Goal: Task Accomplishment & Management: Use online tool/utility

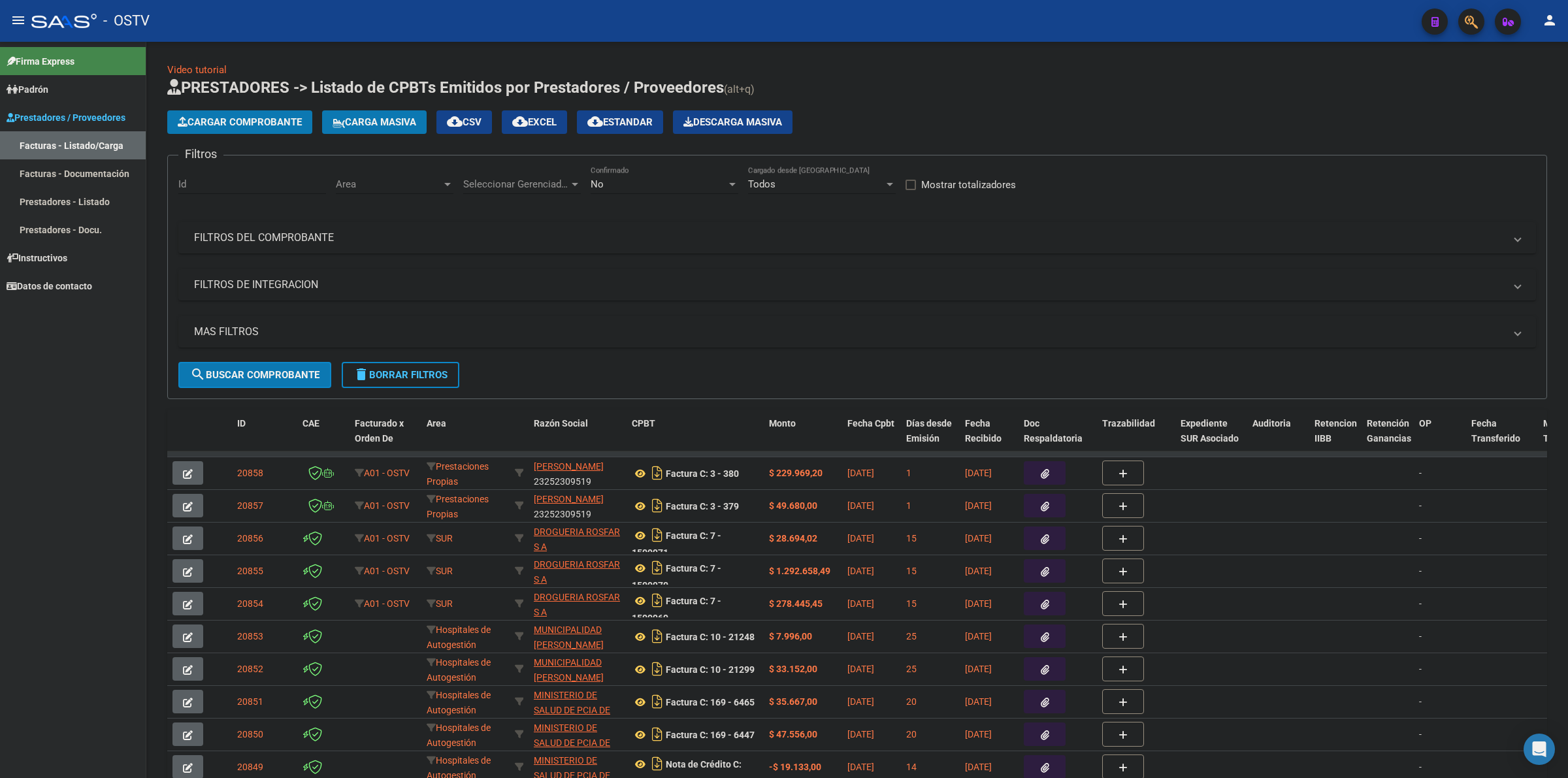
click at [811, 72] on div "Video tutorial PRESTADORES -> Listado de CPBTs Emitidos por Prestadores / Prove…" at bounding box center [857, 442] width 1379 height 759
click at [15, 26] on mat-icon "menu" at bounding box center [18, 20] width 16 height 16
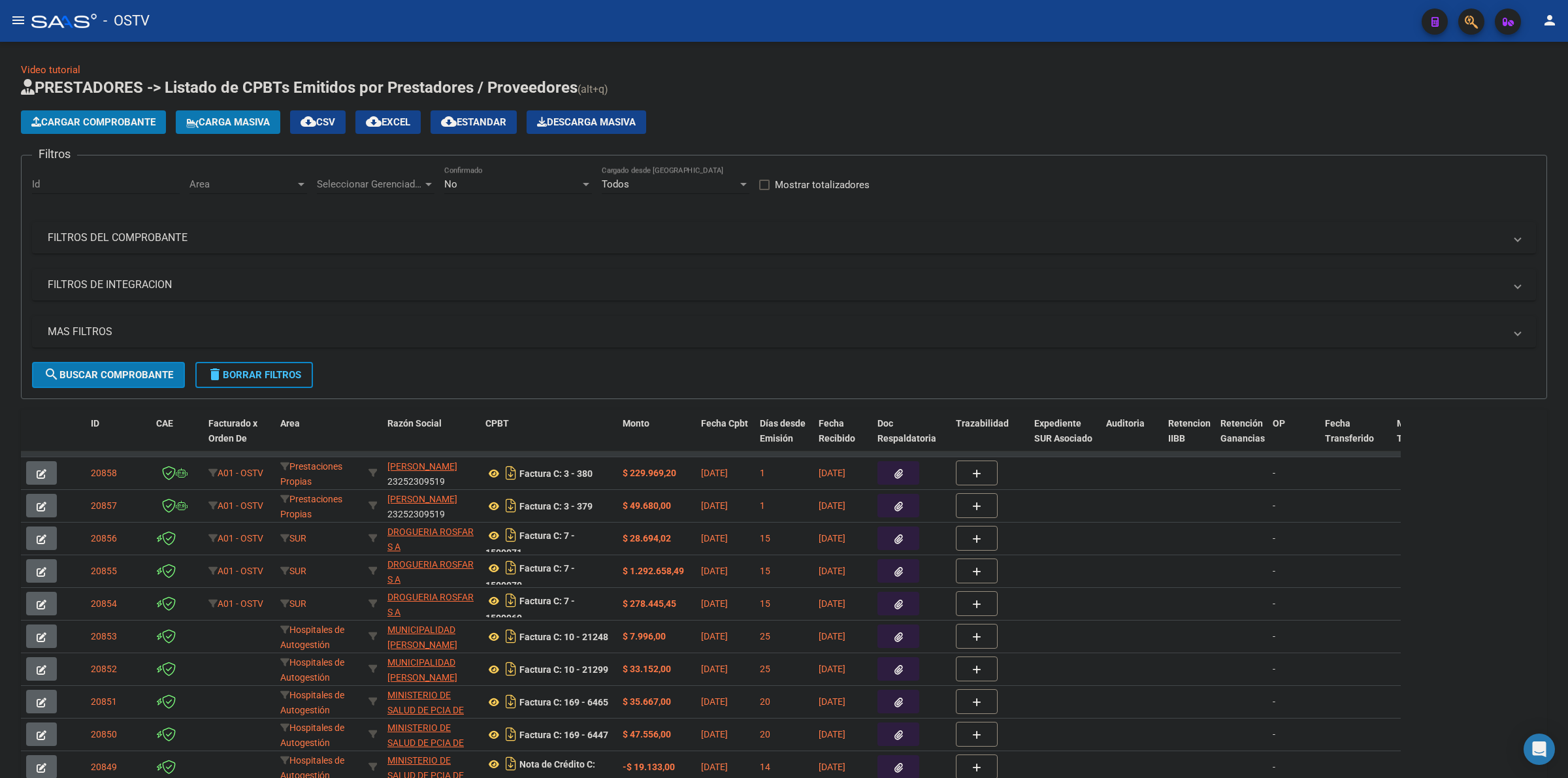
drag, startPoint x: 284, startPoint y: 371, endPoint x: 290, endPoint y: 363, distance: 10.0
click at [284, 371] on span "delete Borrar Filtros" at bounding box center [254, 374] width 94 height 12
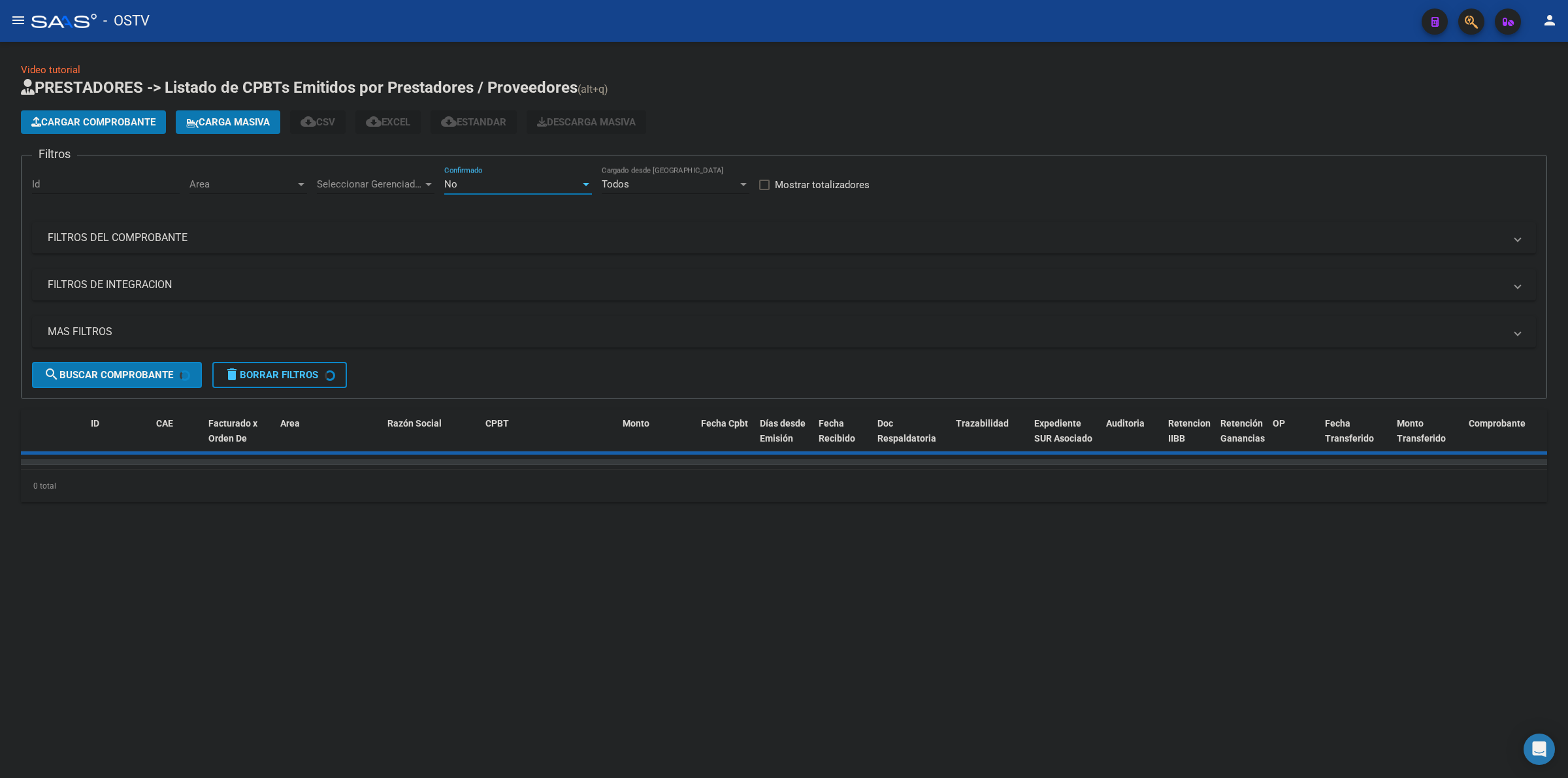
click at [508, 179] on div "No" at bounding box center [512, 184] width 136 height 12
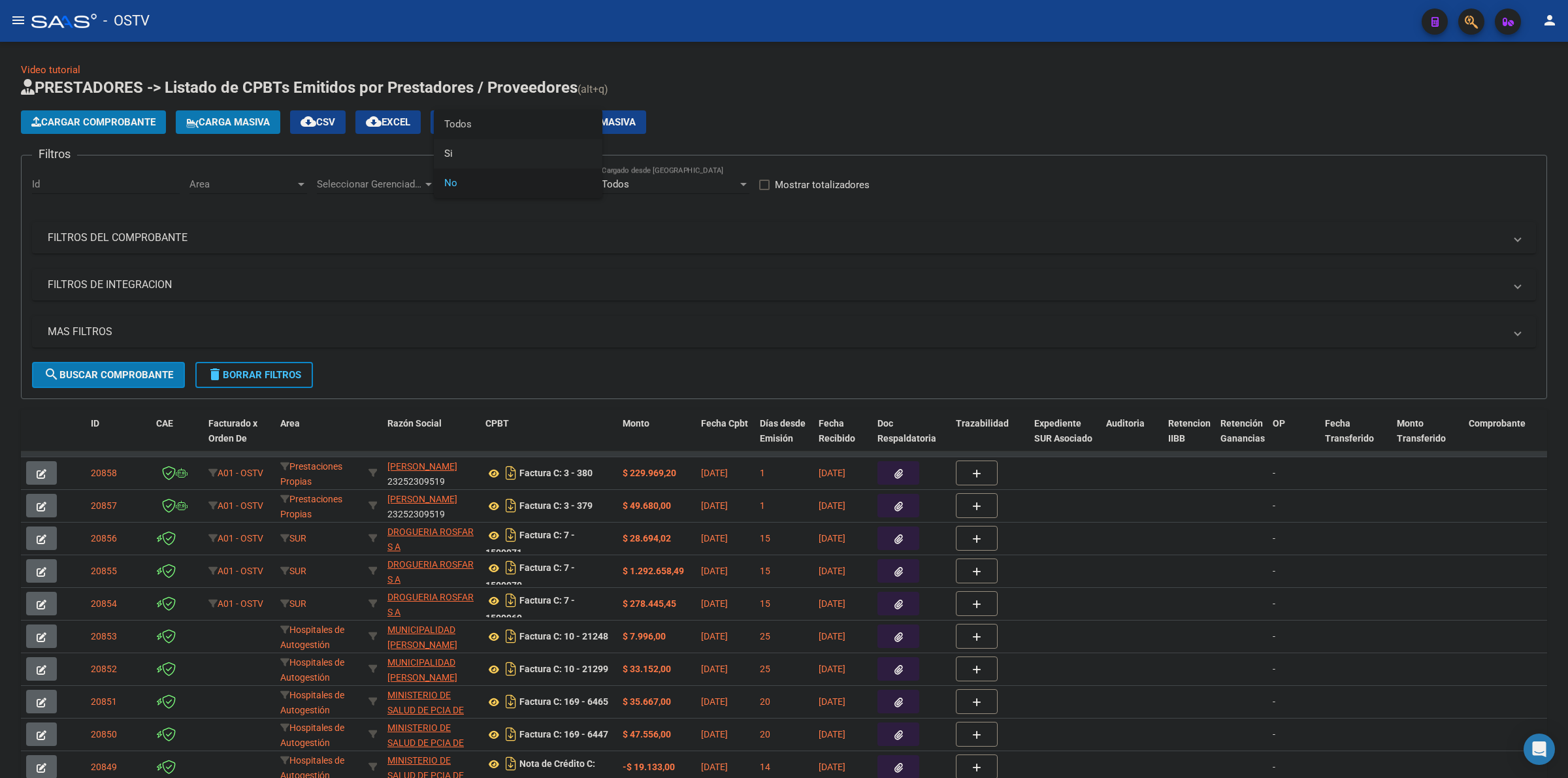
drag, startPoint x: 481, startPoint y: 131, endPoint x: 392, endPoint y: 165, distance: 95.3
click at [478, 131] on span "Todos" at bounding box center [518, 124] width 148 height 30
click at [340, 191] on div "Seleccionar Gerenciador Seleccionar Gerenciador" at bounding box center [375, 180] width 117 height 28
drag, startPoint x: 344, startPoint y: 224, endPoint x: 299, endPoint y: 211, distance: 46.8
click at [343, 224] on span "Todos" at bounding box center [409, 213] width 183 height 30
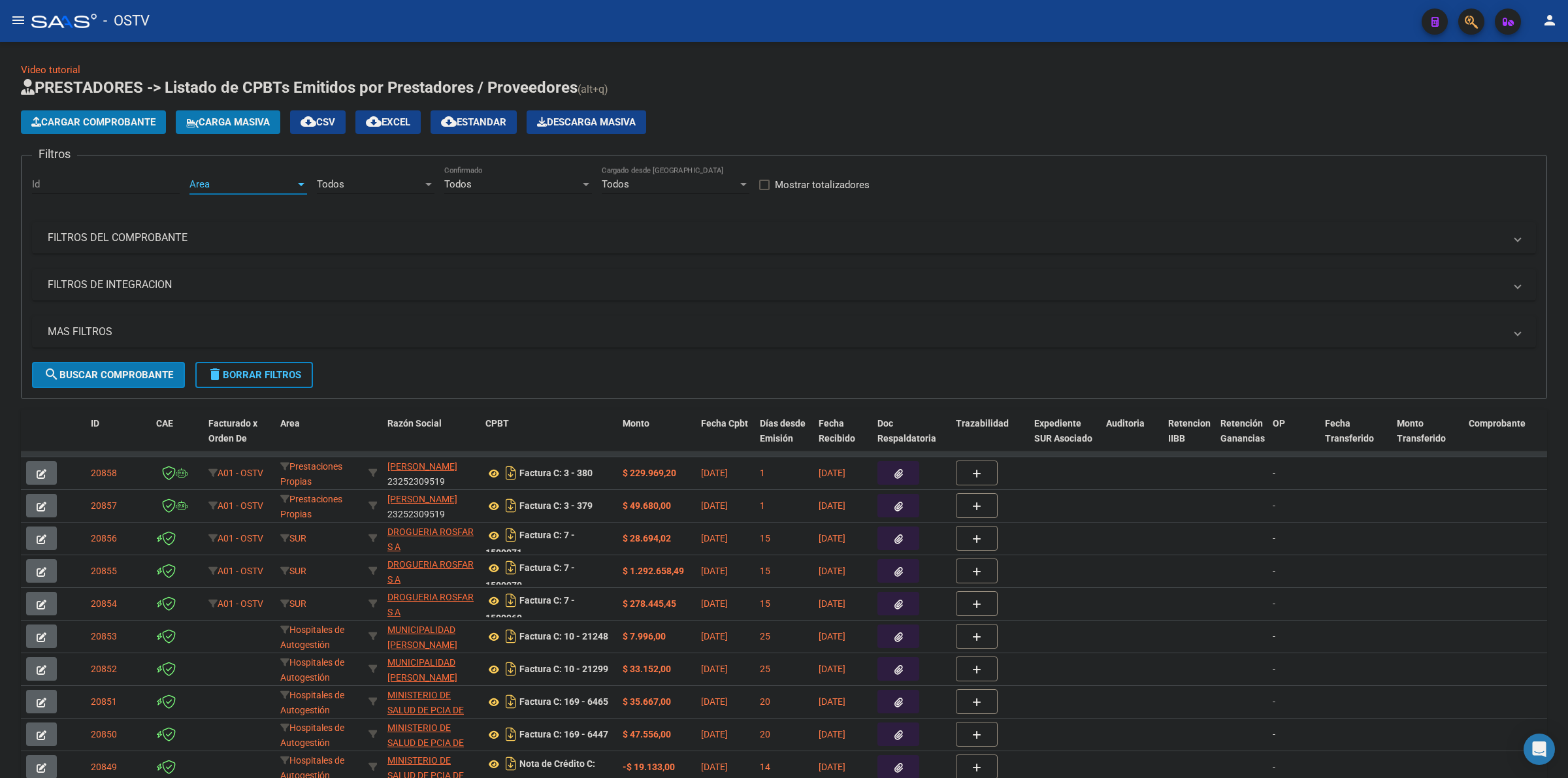
click at [230, 180] on span "Area" at bounding box center [242, 184] width 106 height 12
click at [220, 207] on span "Todos" at bounding box center [275, 213] width 171 height 30
click at [121, 316] on mat-expansion-panel-header "MAS FILTROS" at bounding box center [784, 332] width 1504 height 31
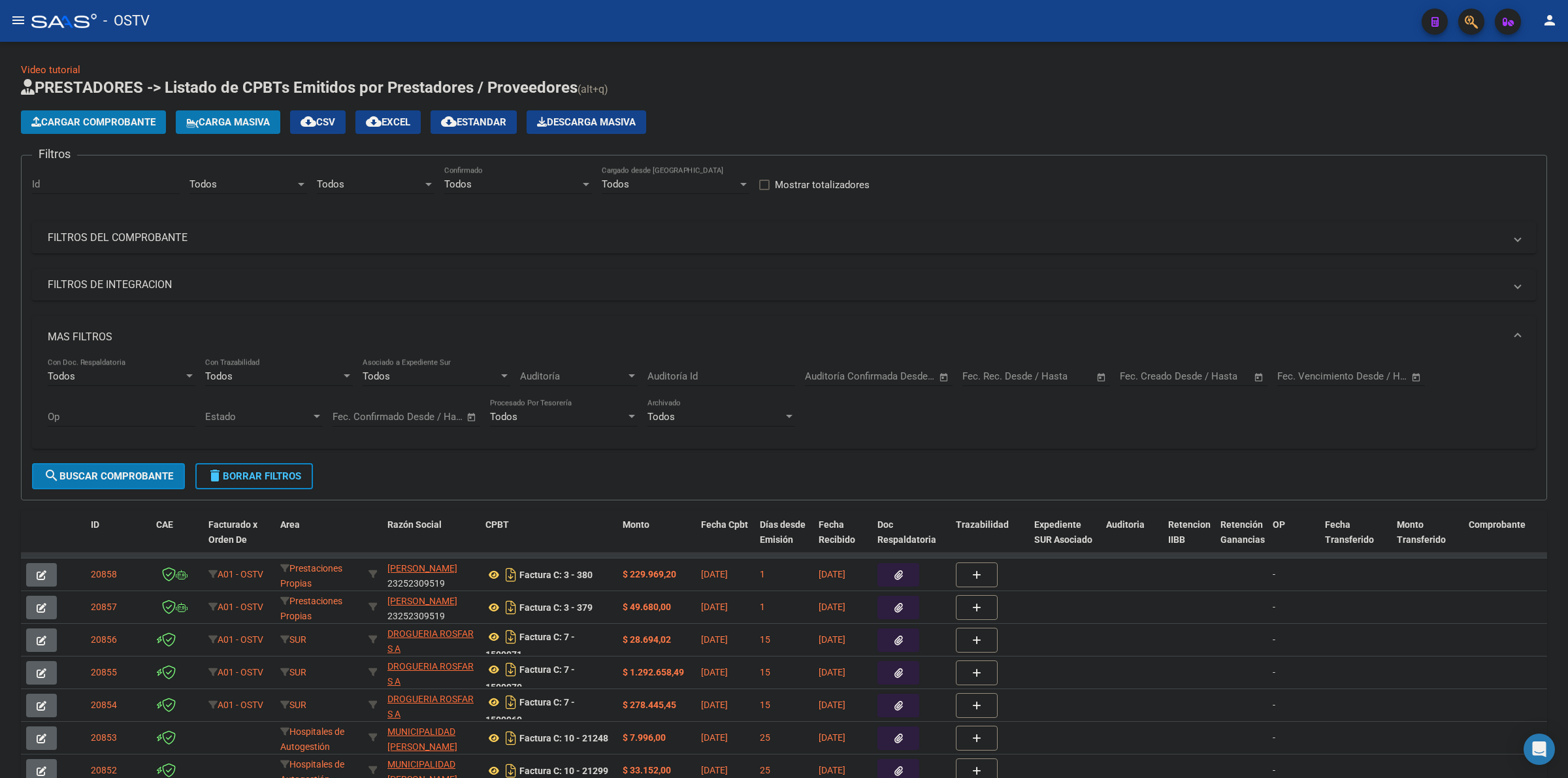
click at [1163, 374] on div "Start date – End date" at bounding box center [1186, 376] width 132 height 12
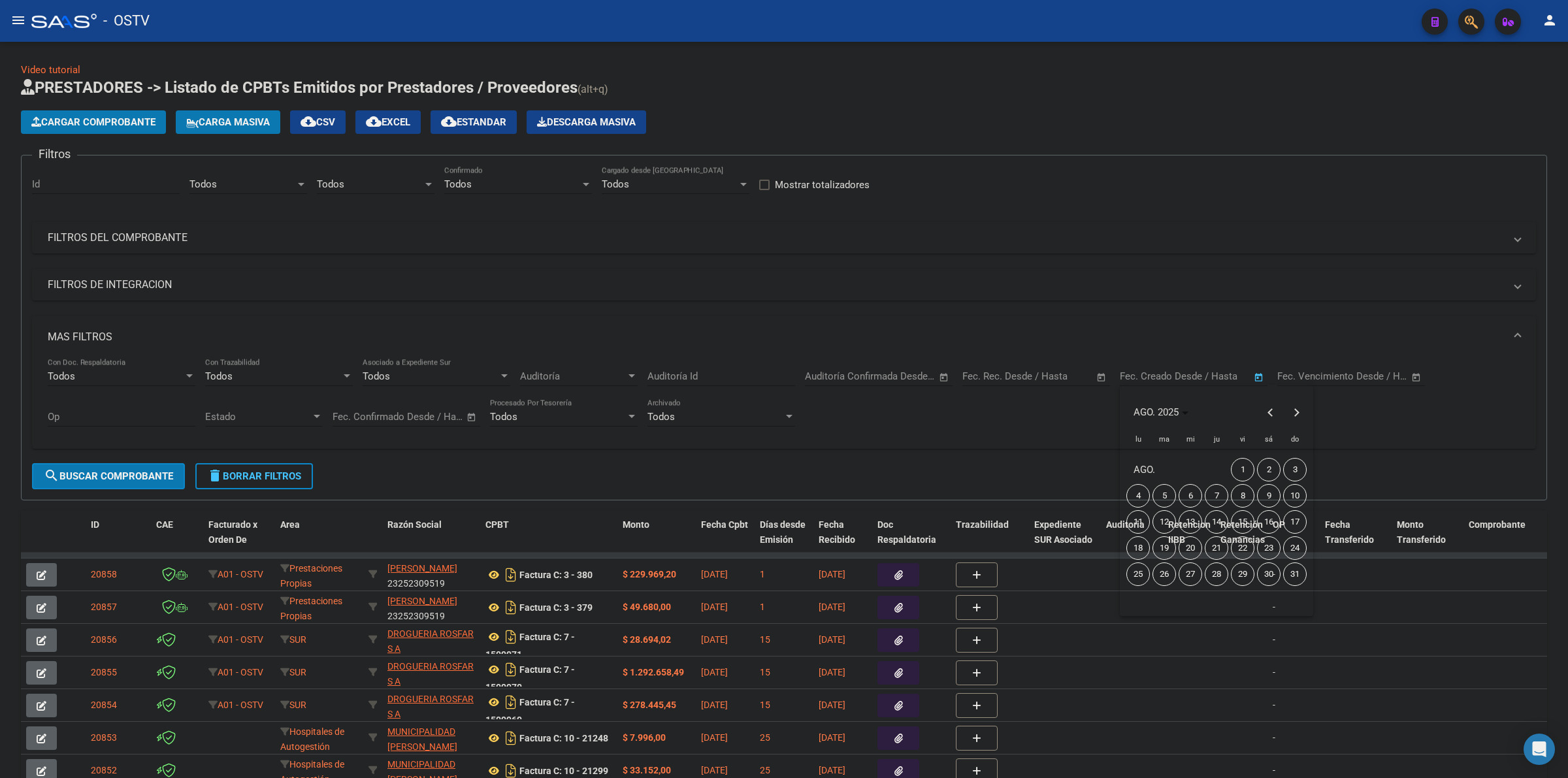
click at [1163, 379] on div at bounding box center [784, 389] width 1568 height 778
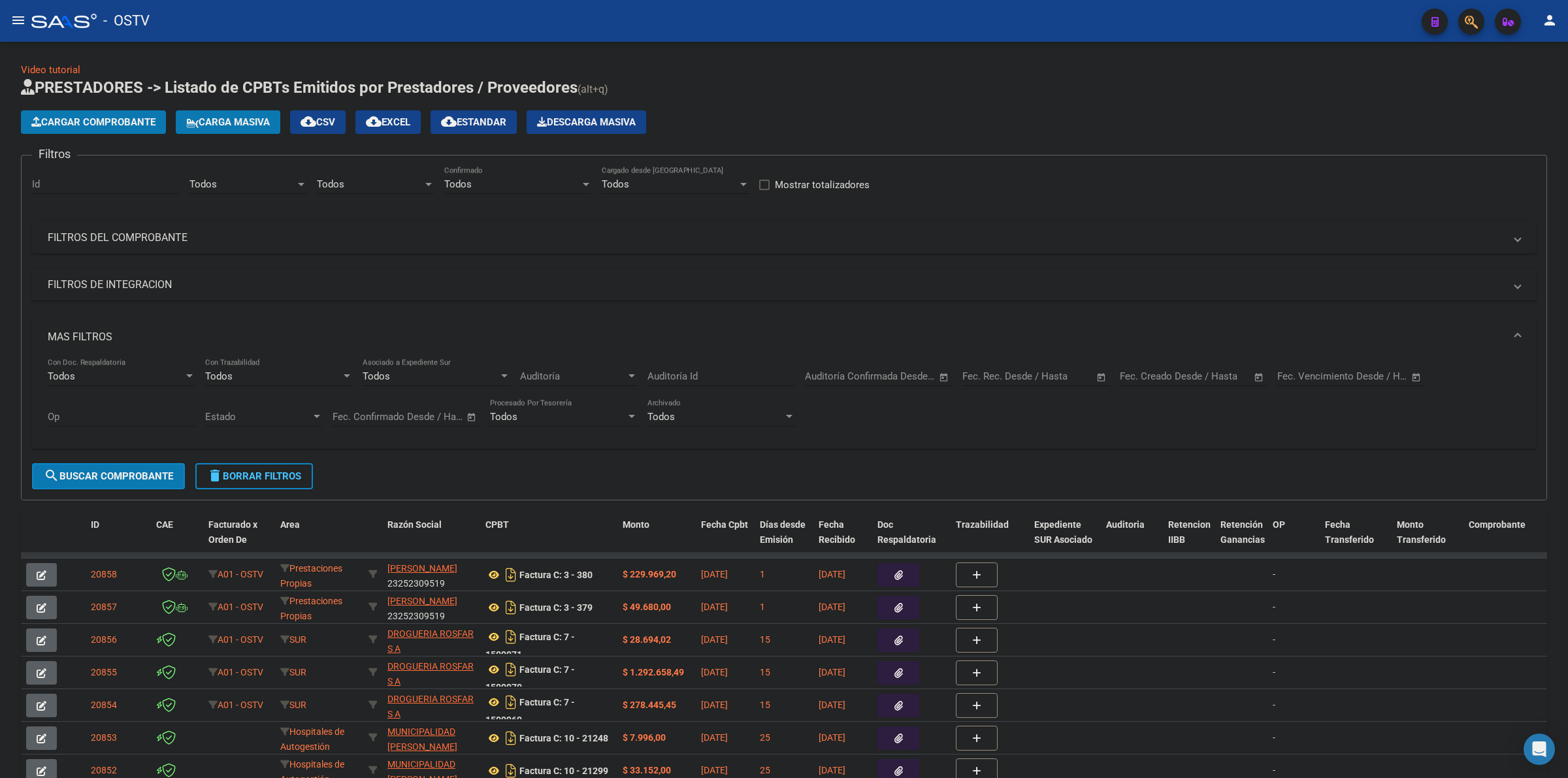
click at [1163, 379] on div "Start date – End date" at bounding box center [1186, 376] width 132 height 12
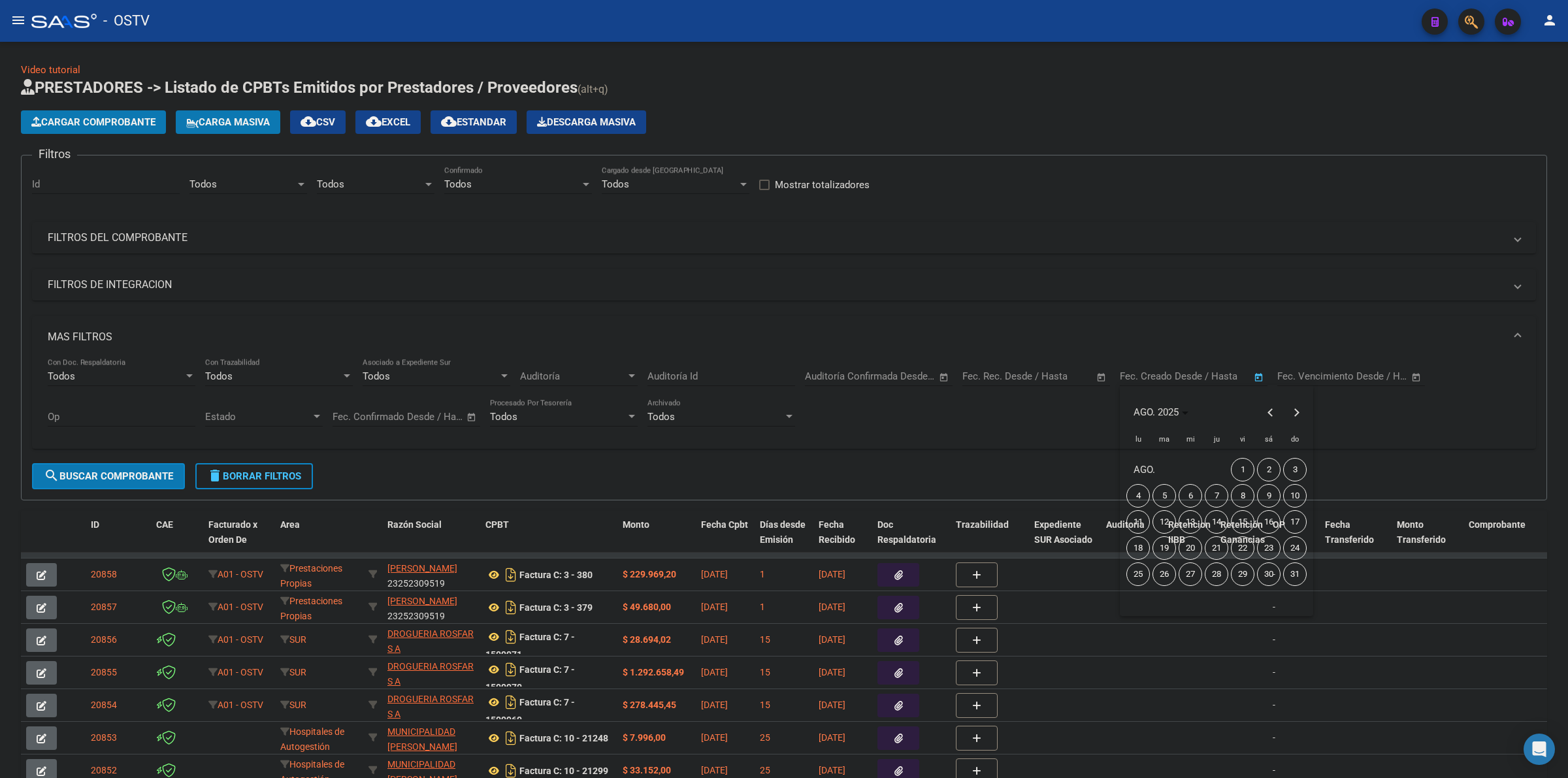
click at [1164, 543] on span "19" at bounding box center [1164, 548] width 23 height 23
type input "[DATE]"
click at [1164, 545] on span "19" at bounding box center [1164, 548] width 23 height 23
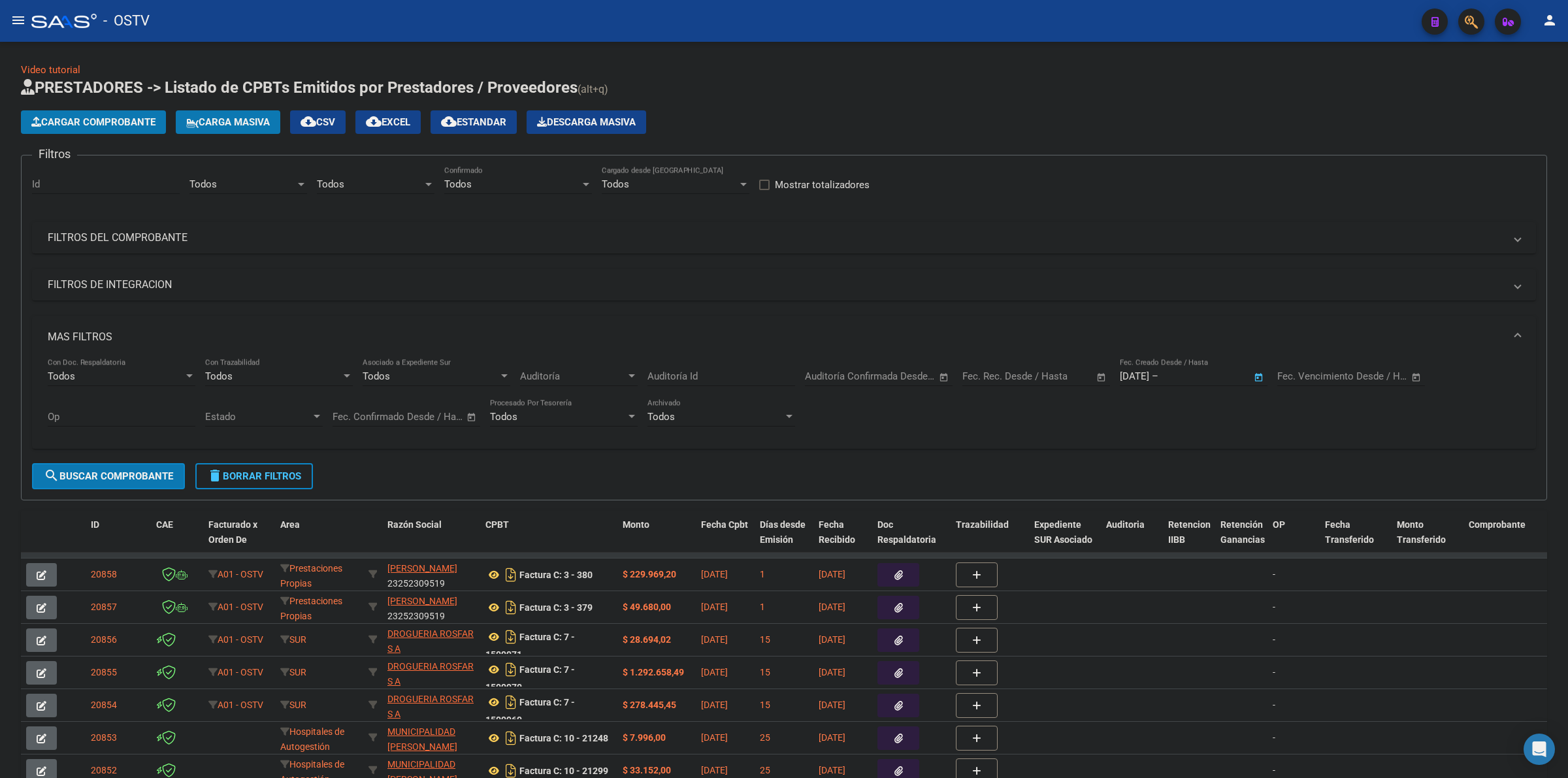
type input "[DATE]"
click at [133, 481] on button "search Buscar Comprobante" at bounding box center [108, 476] width 153 height 26
click at [488, 121] on span "cloud_download Estandar" at bounding box center [474, 122] width 65 height 12
drag, startPoint x: 903, startPoint y: 60, endPoint x: 892, endPoint y: 60, distance: 11.0
click at [903, 59] on div "Video tutorial PRESTADORES -> Listado de CPBTs Emitidos por Prestadores / Prove…" at bounding box center [784, 503] width 1568 height 922
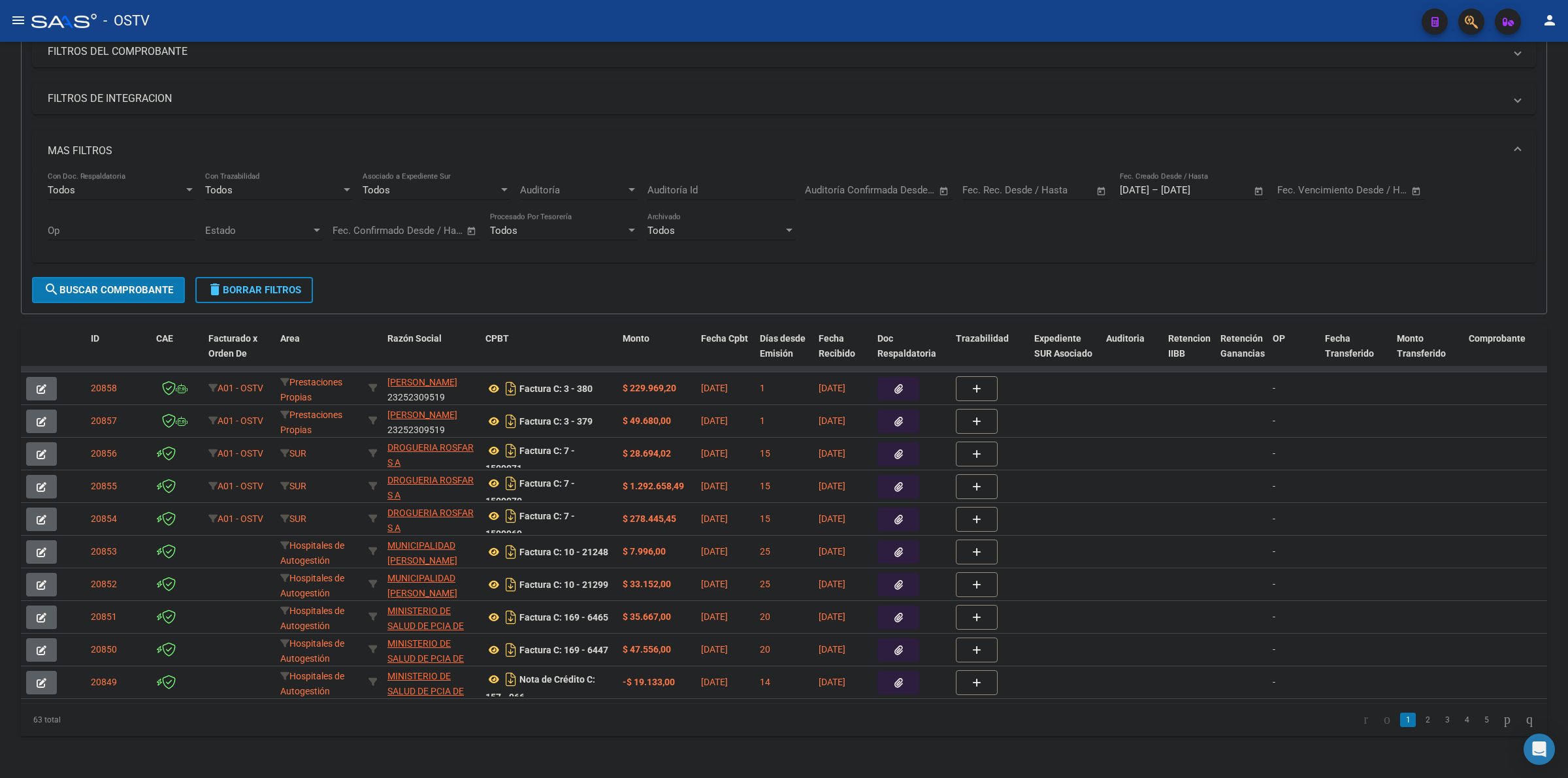
scroll to position [196, 0]
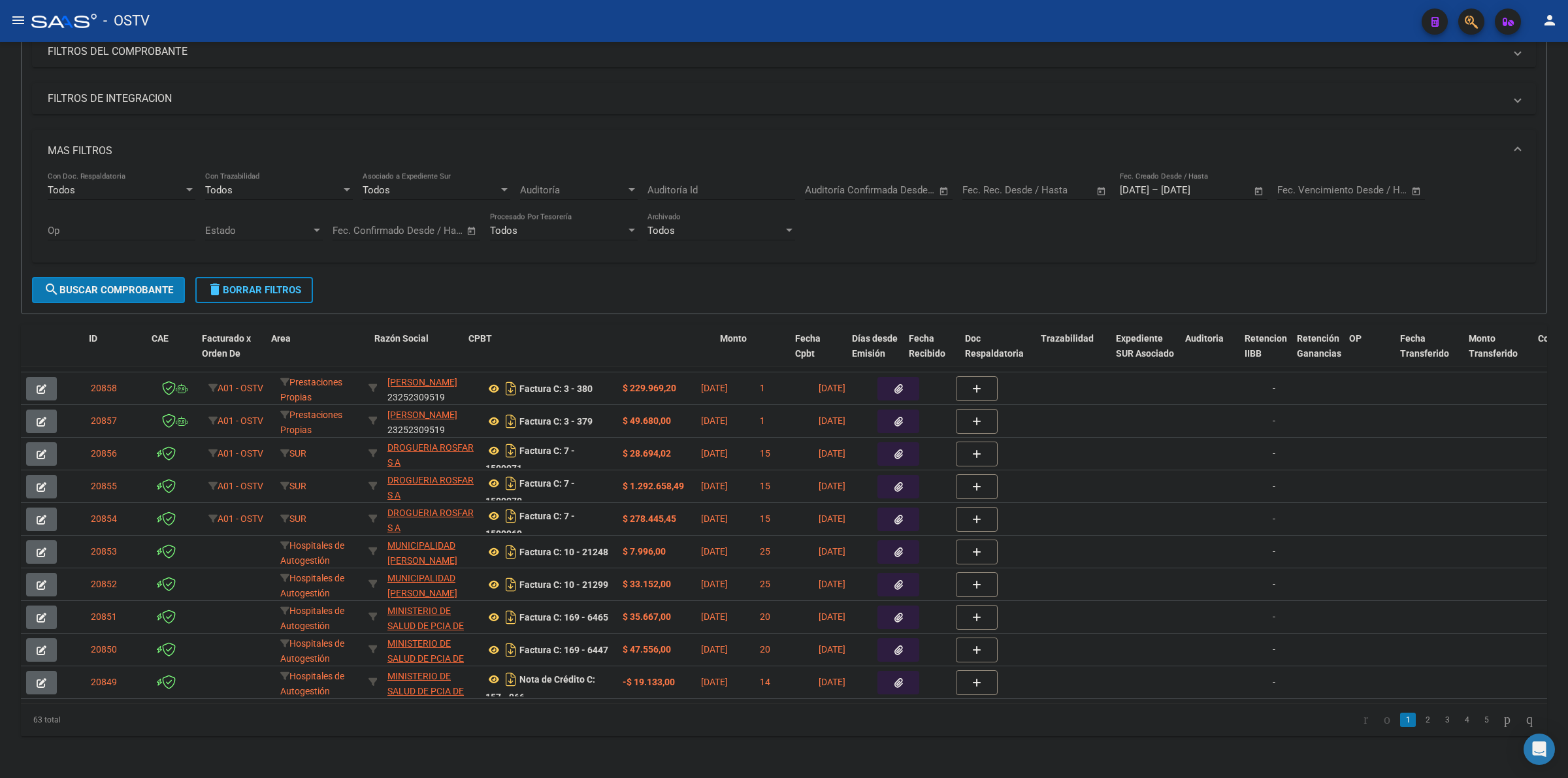
click at [774, 356] on div "ID CAE Facturado x Orden De Area Razón Social CPBT Monto Fecha Cpbt Días desde …" at bounding box center [784, 530] width 1526 height 412
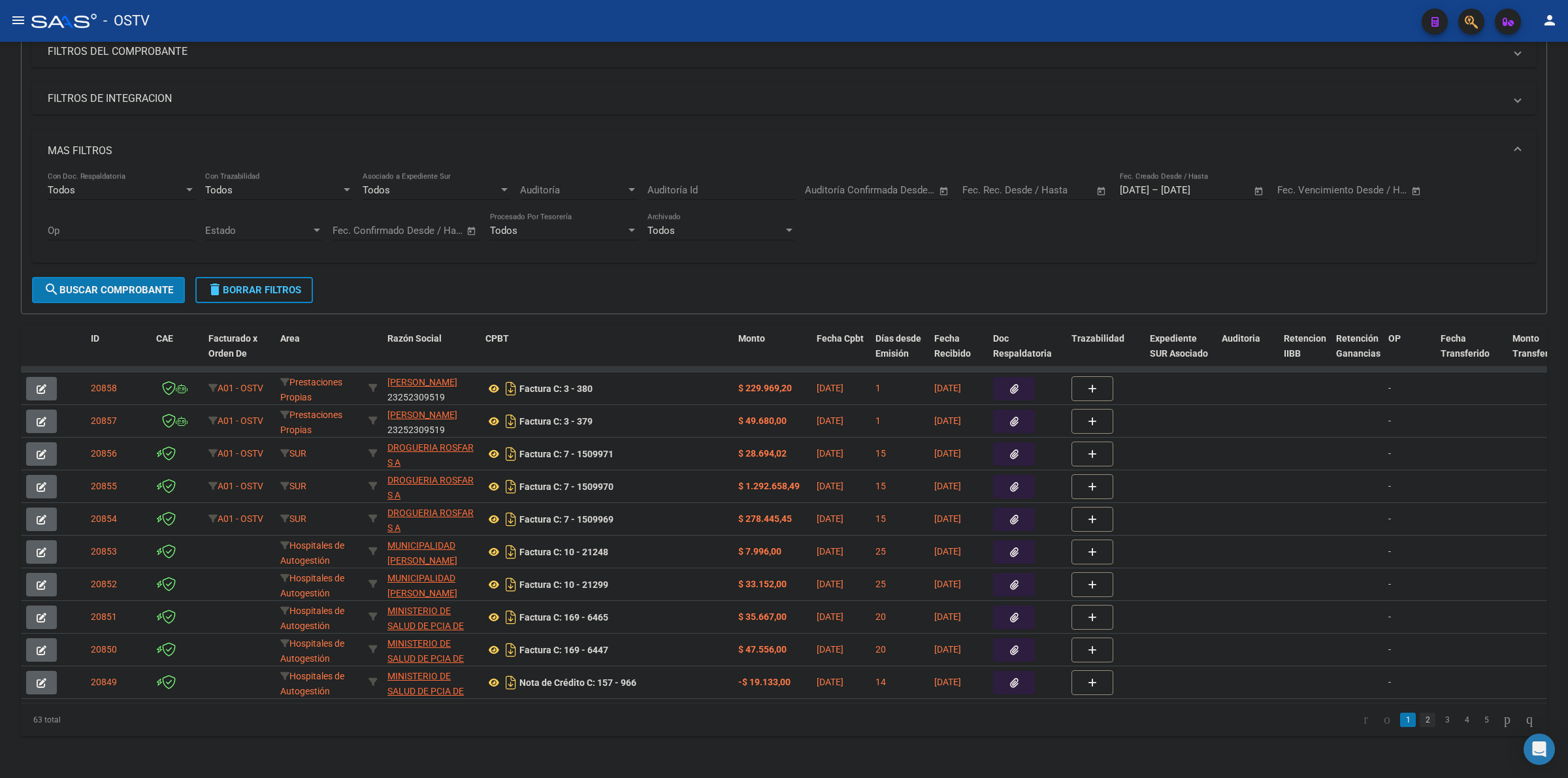
click at [1420, 719] on link "2" at bounding box center [1427, 720] width 16 height 15
click at [1439, 723] on link "3" at bounding box center [1447, 720] width 16 height 15
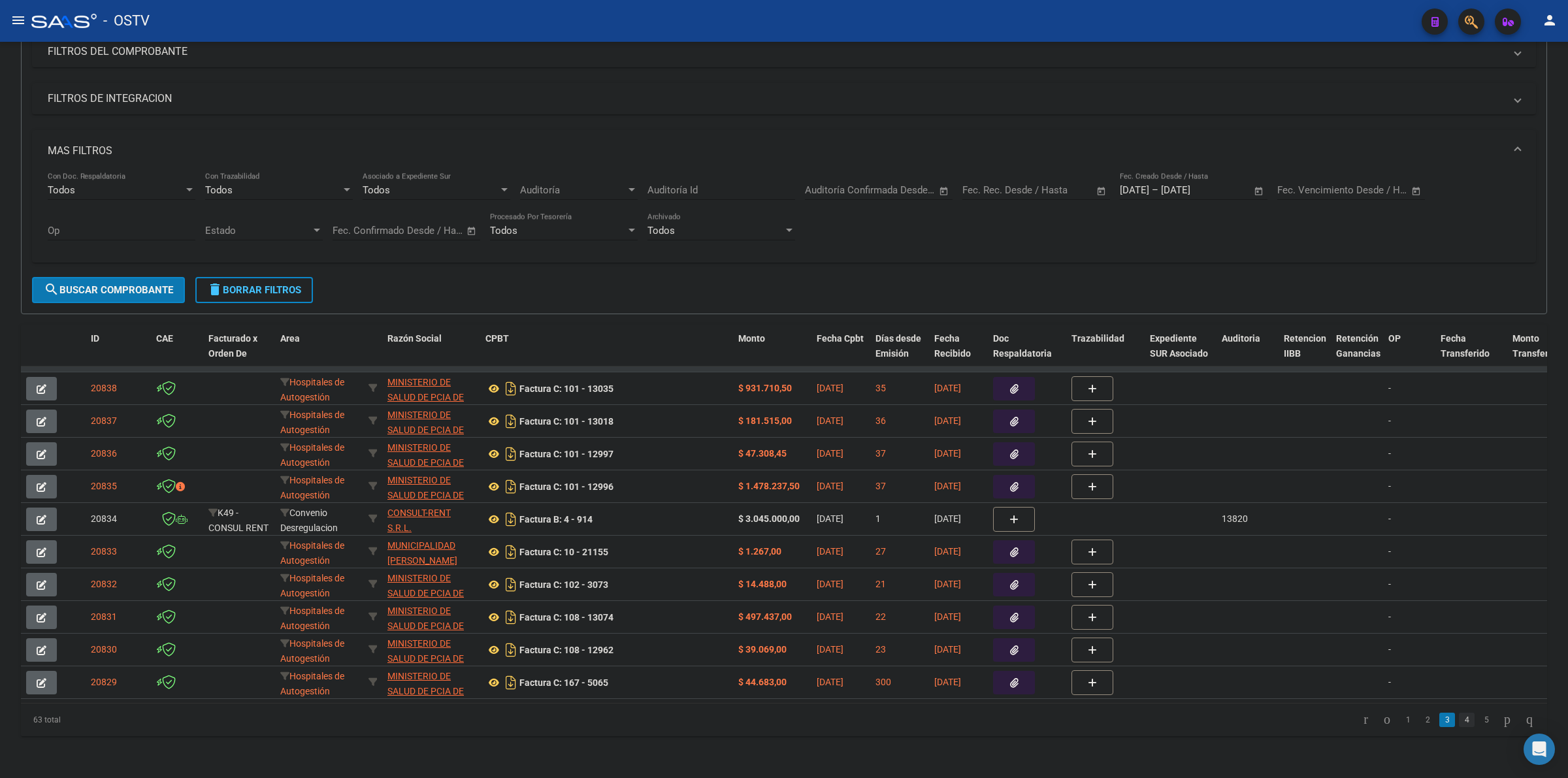
click at [1458, 721] on link "4" at bounding box center [1466, 720] width 16 height 15
